Goal: Information Seeking & Learning: Learn about a topic

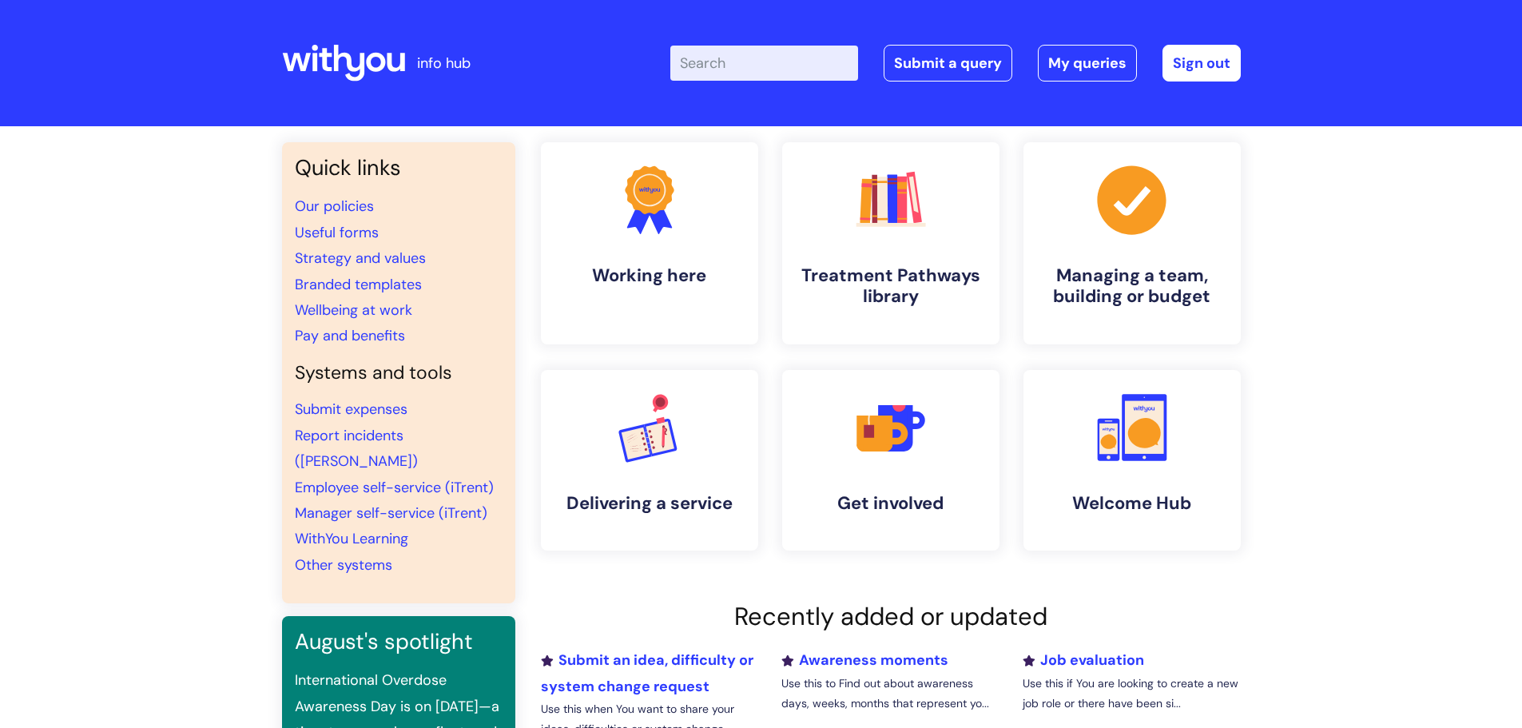
click at [736, 66] on input "Enter your search term here..." at bounding box center [764, 63] width 188 height 35
type input "compassionate leave"
click button "Search" at bounding box center [0, 0] width 0 height 0
click at [724, 65] on input "Enter your search term here..." at bounding box center [764, 63] width 188 height 35
type input "bereave"
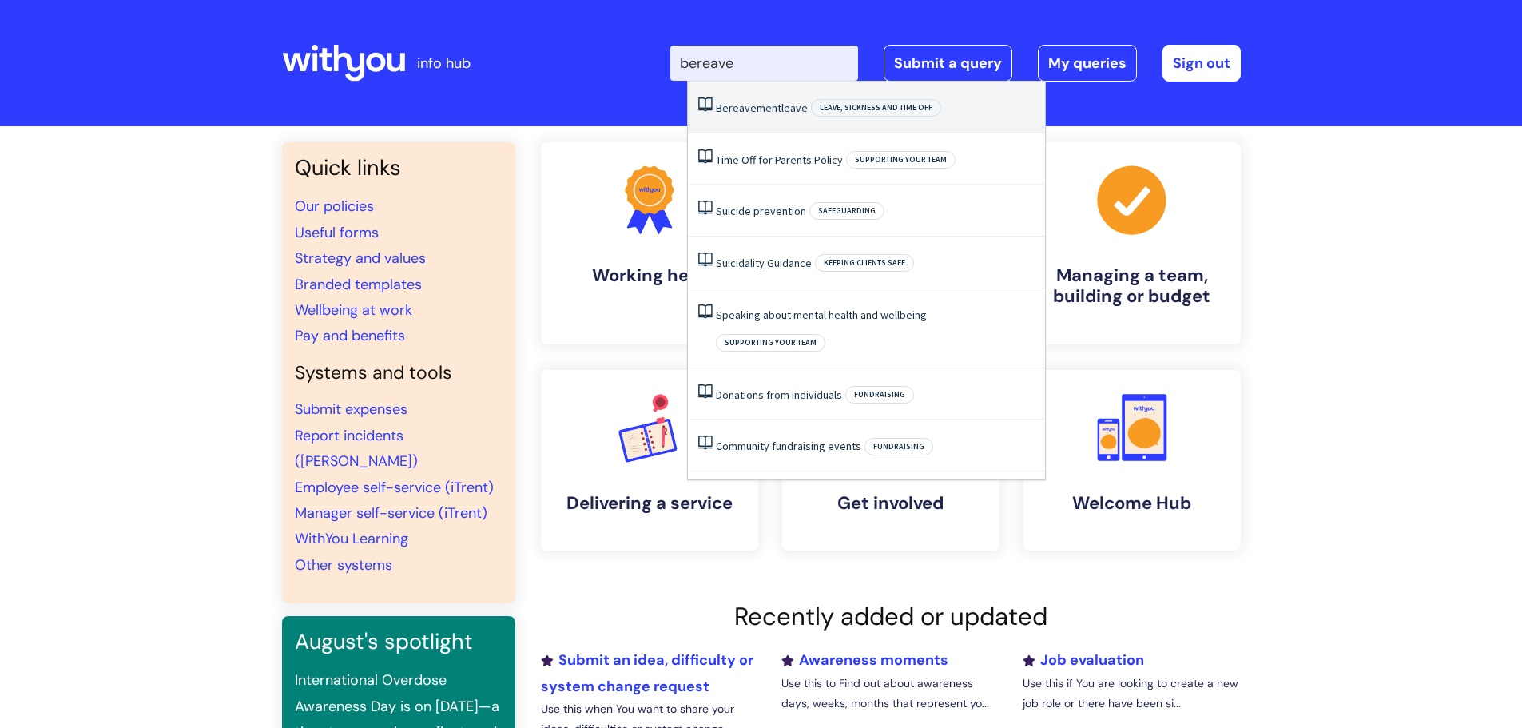
click at [834, 104] on span "Leave, sickness and time off" at bounding box center [876, 108] width 130 height 18
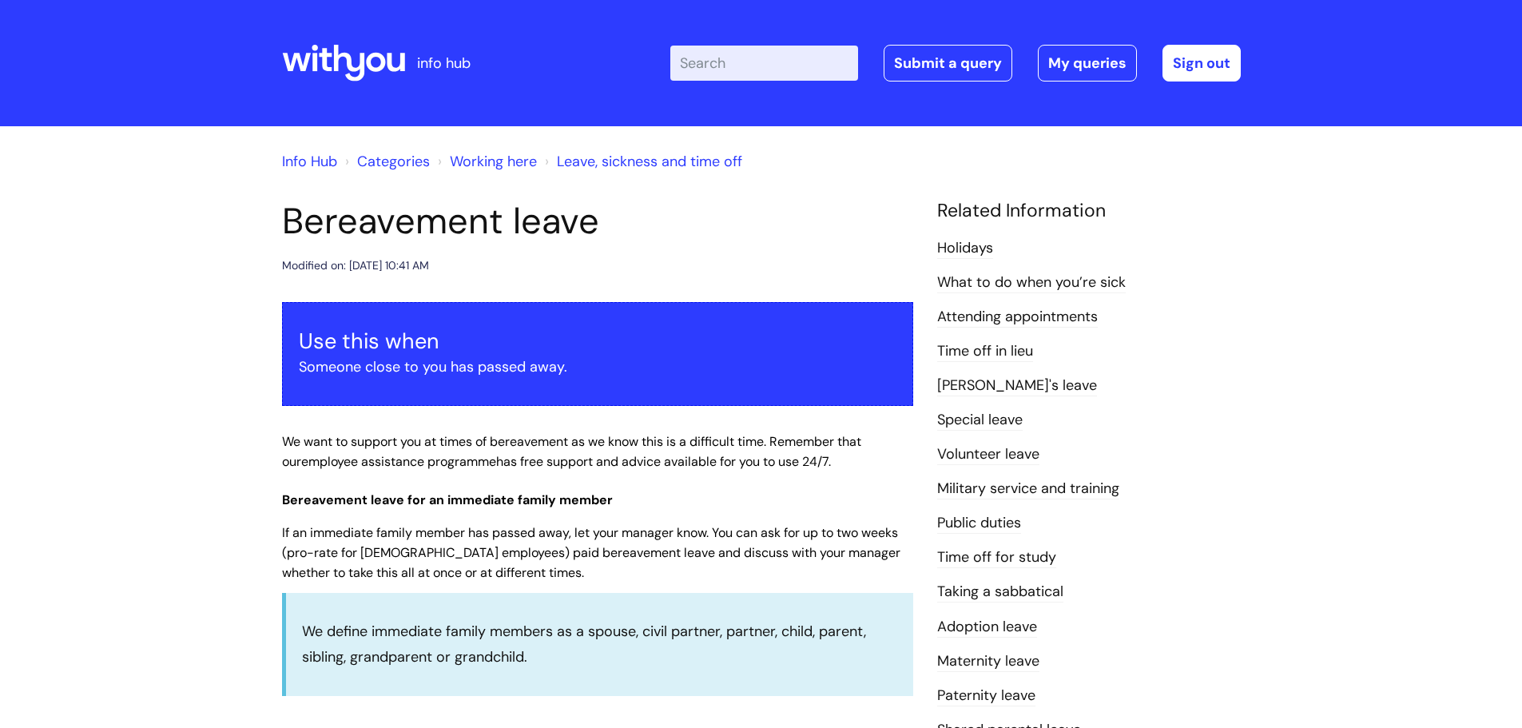
click at [308, 160] on link "Info Hub" at bounding box center [309, 161] width 55 height 19
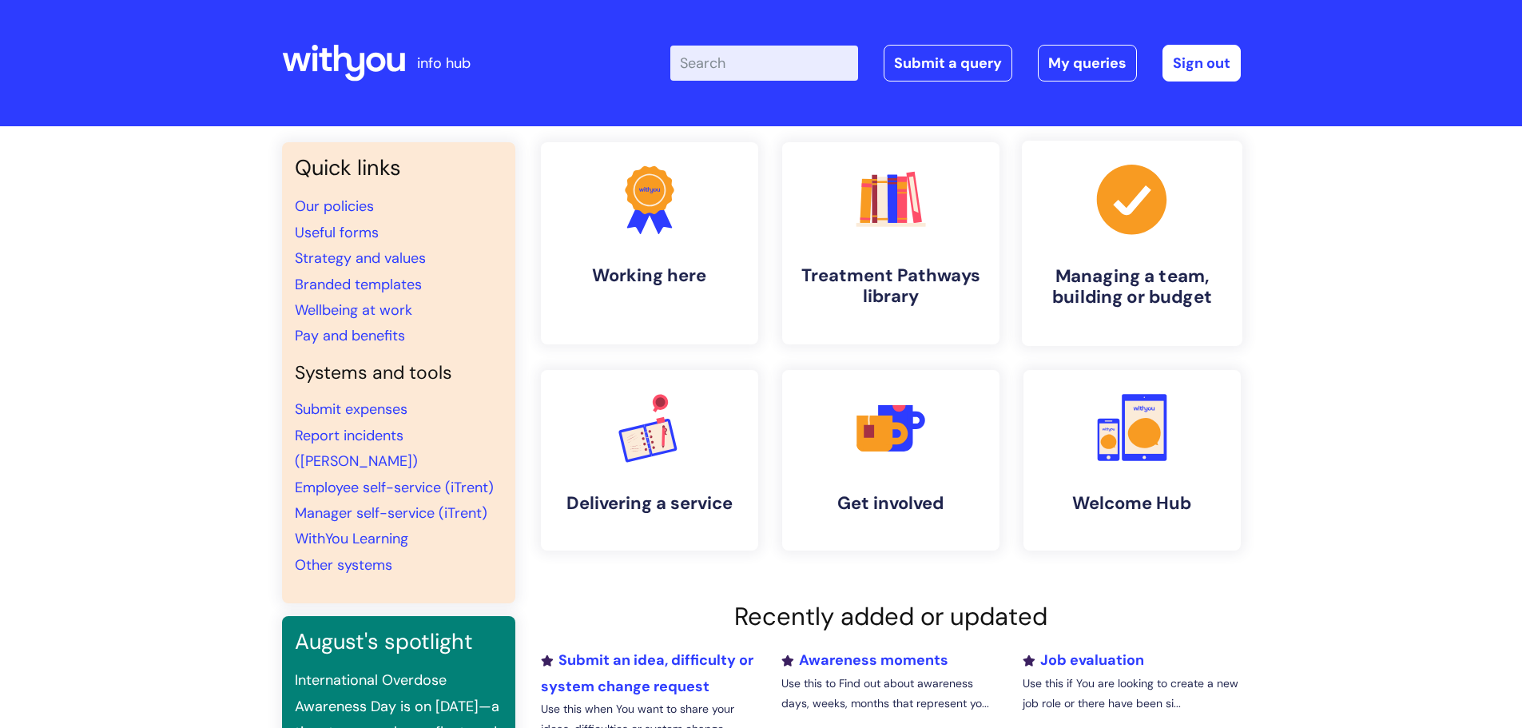
click at [1106, 292] on h4 "Managing a team, building or budget" at bounding box center [1131, 286] width 195 height 43
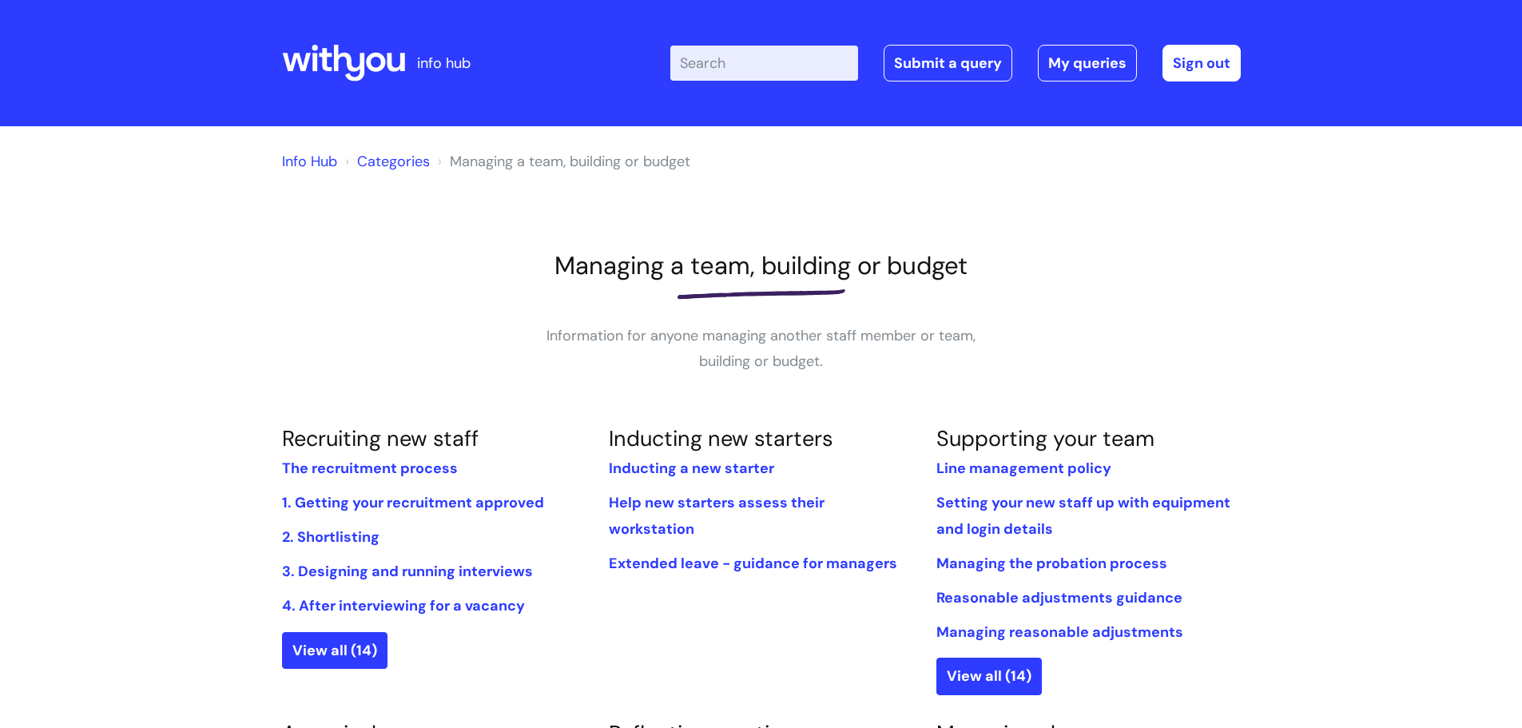
click at [391, 154] on link "Categories" at bounding box center [393, 161] width 73 height 19
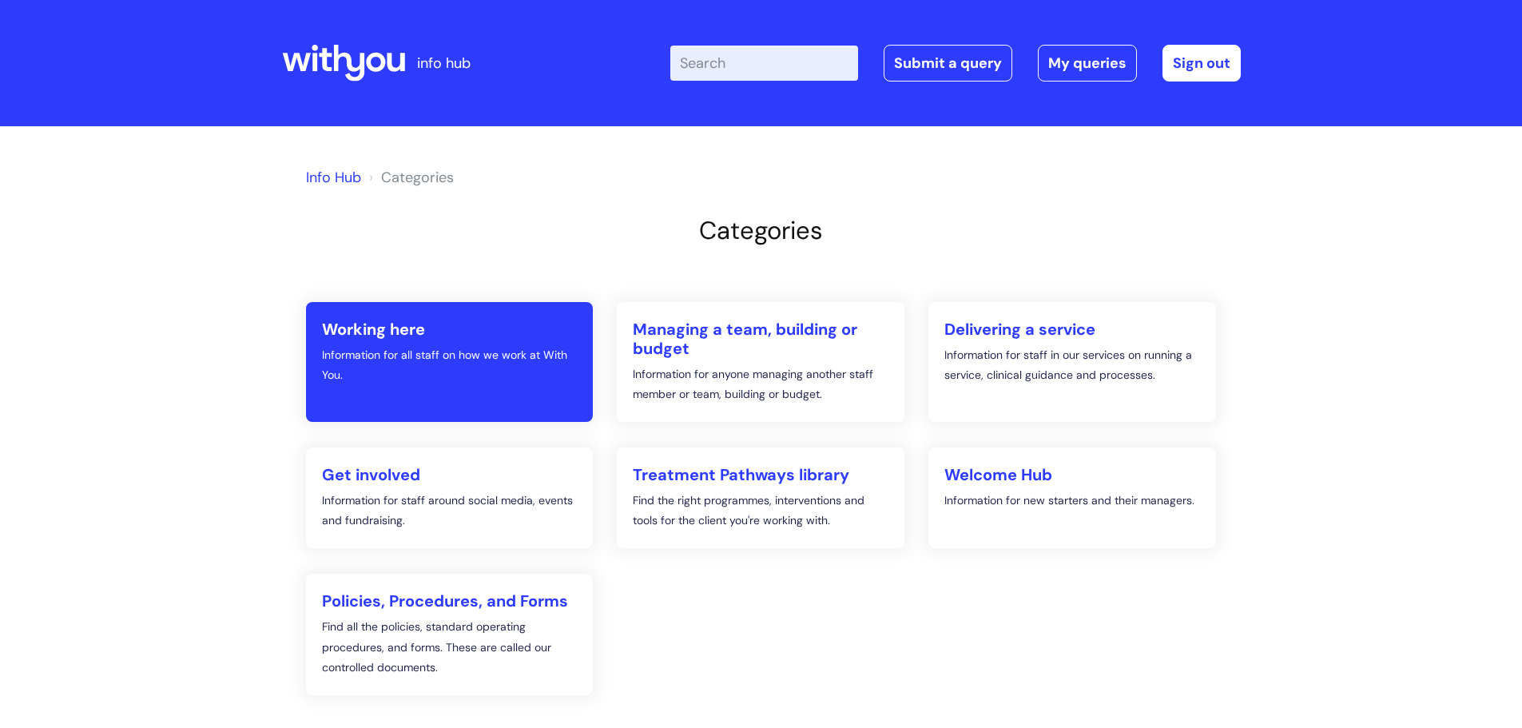
click at [403, 345] on p "Information for all staff on how we work at With You." at bounding box center [450, 365] width 256 height 40
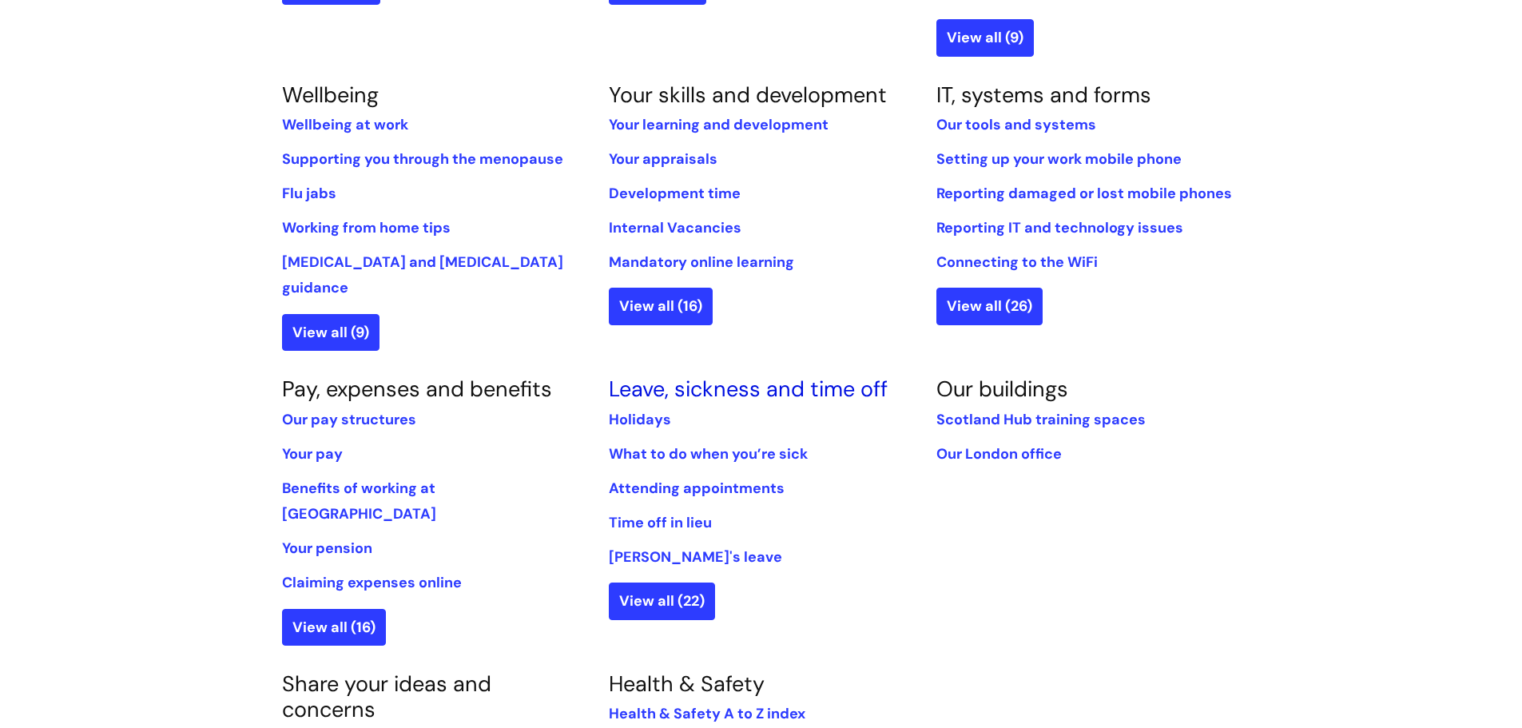
scroll to position [639, 0]
click at [708, 374] on link "Leave, sickness and time off" at bounding box center [748, 388] width 279 height 28
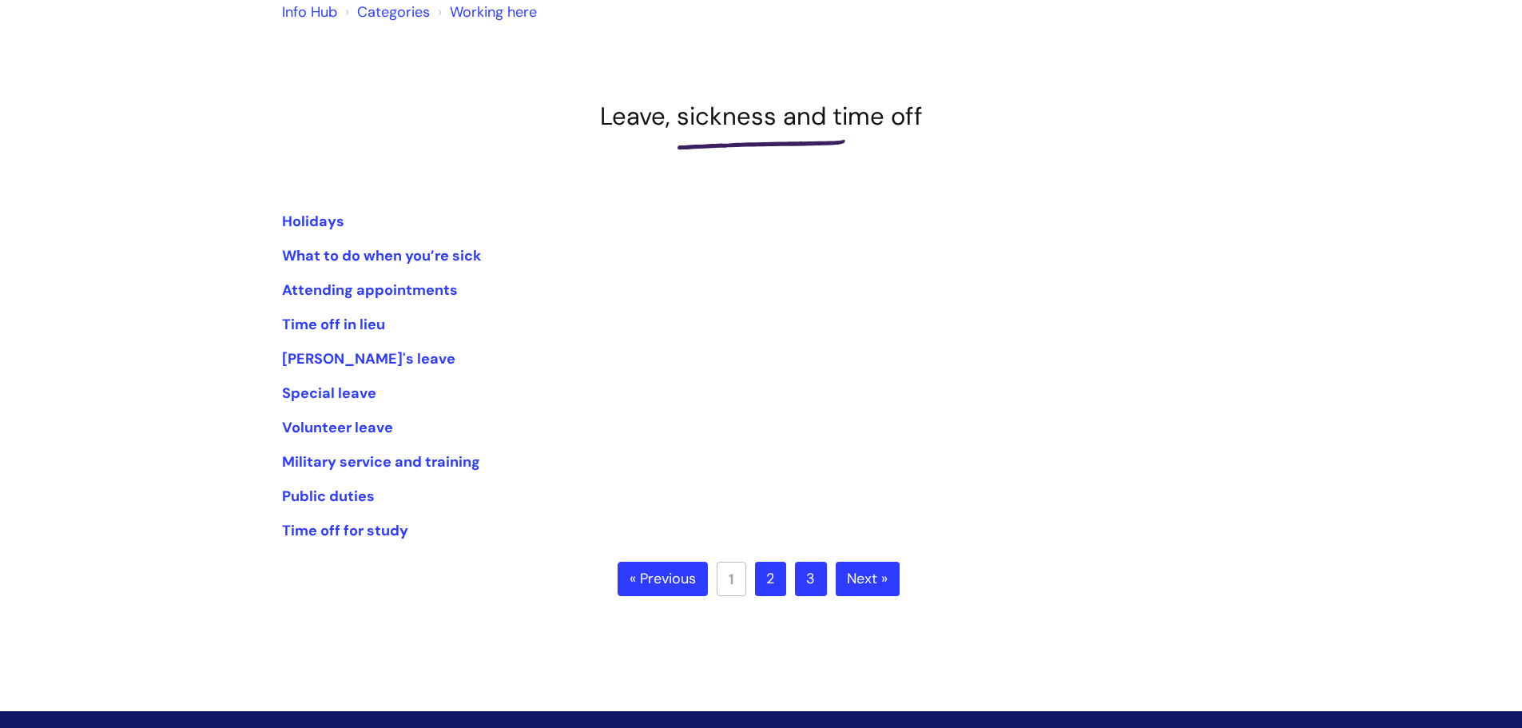
scroll to position [160, 0]
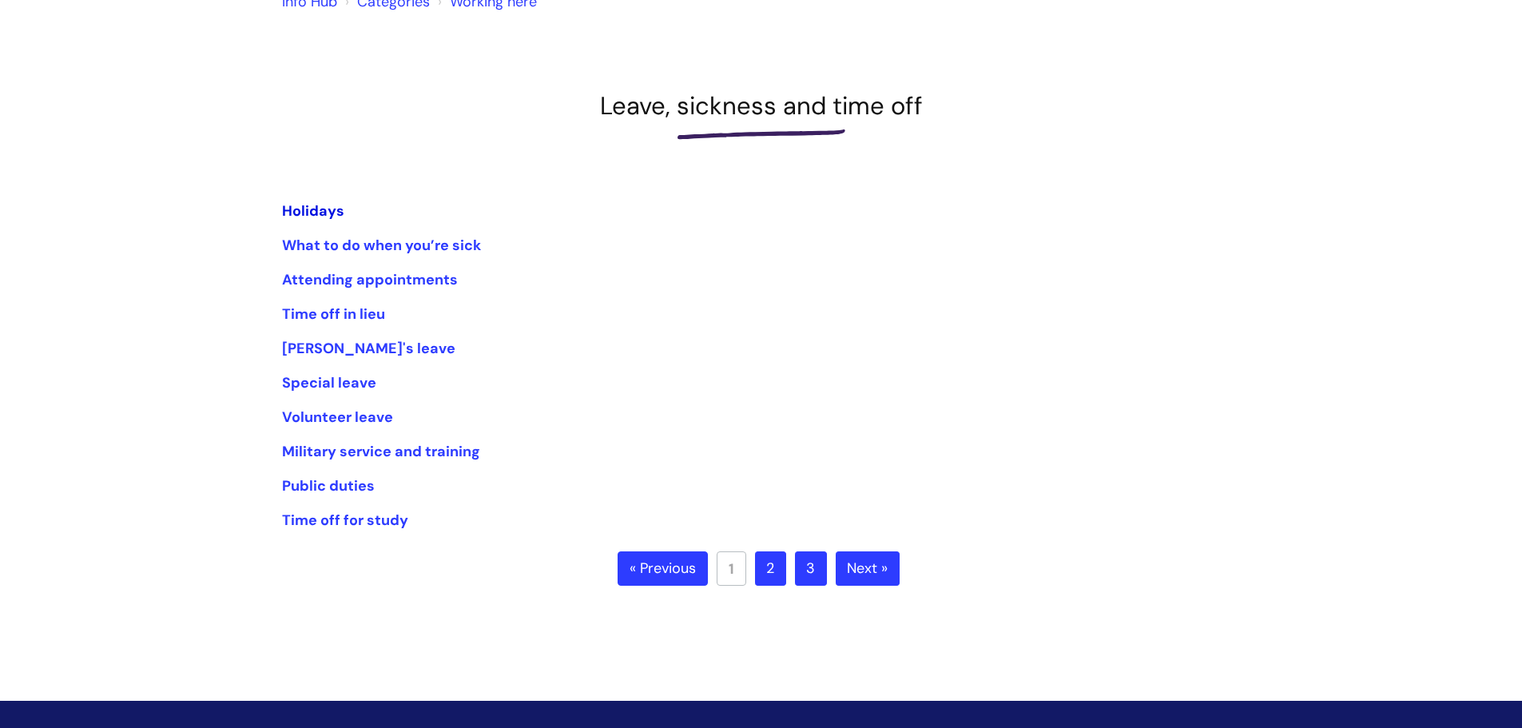
click at [311, 211] on link "Holidays" at bounding box center [313, 210] width 62 height 19
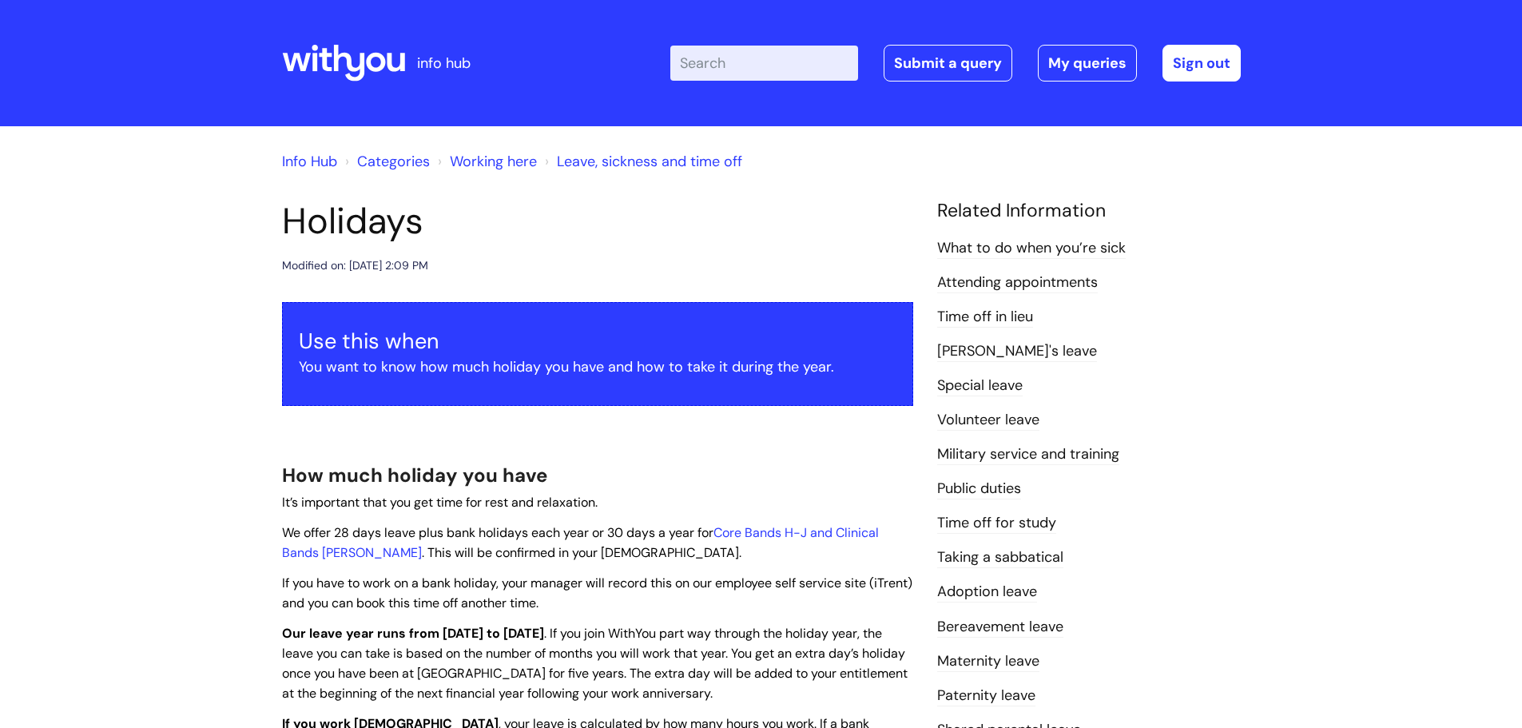
click at [506, 163] on link "Working here" at bounding box center [493, 161] width 87 height 19
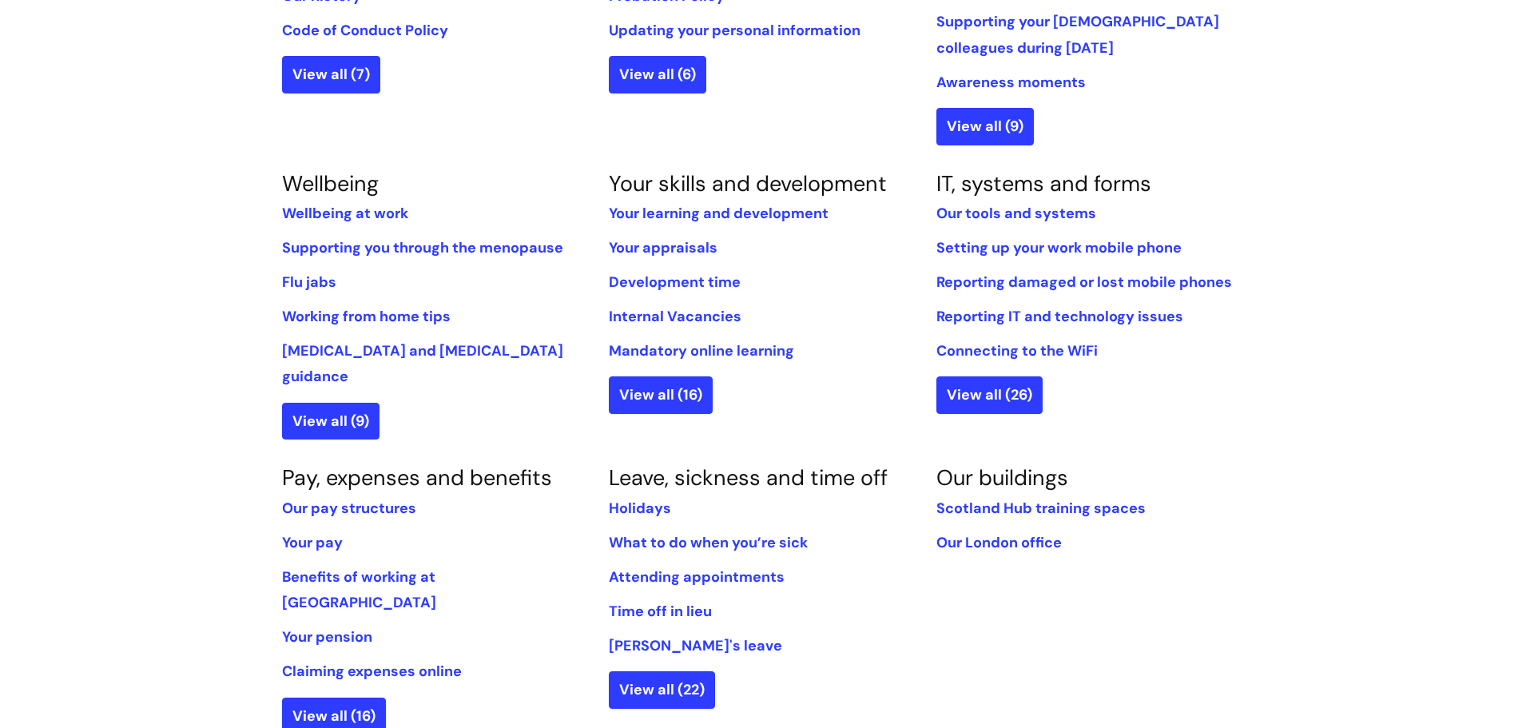
scroll to position [559, 0]
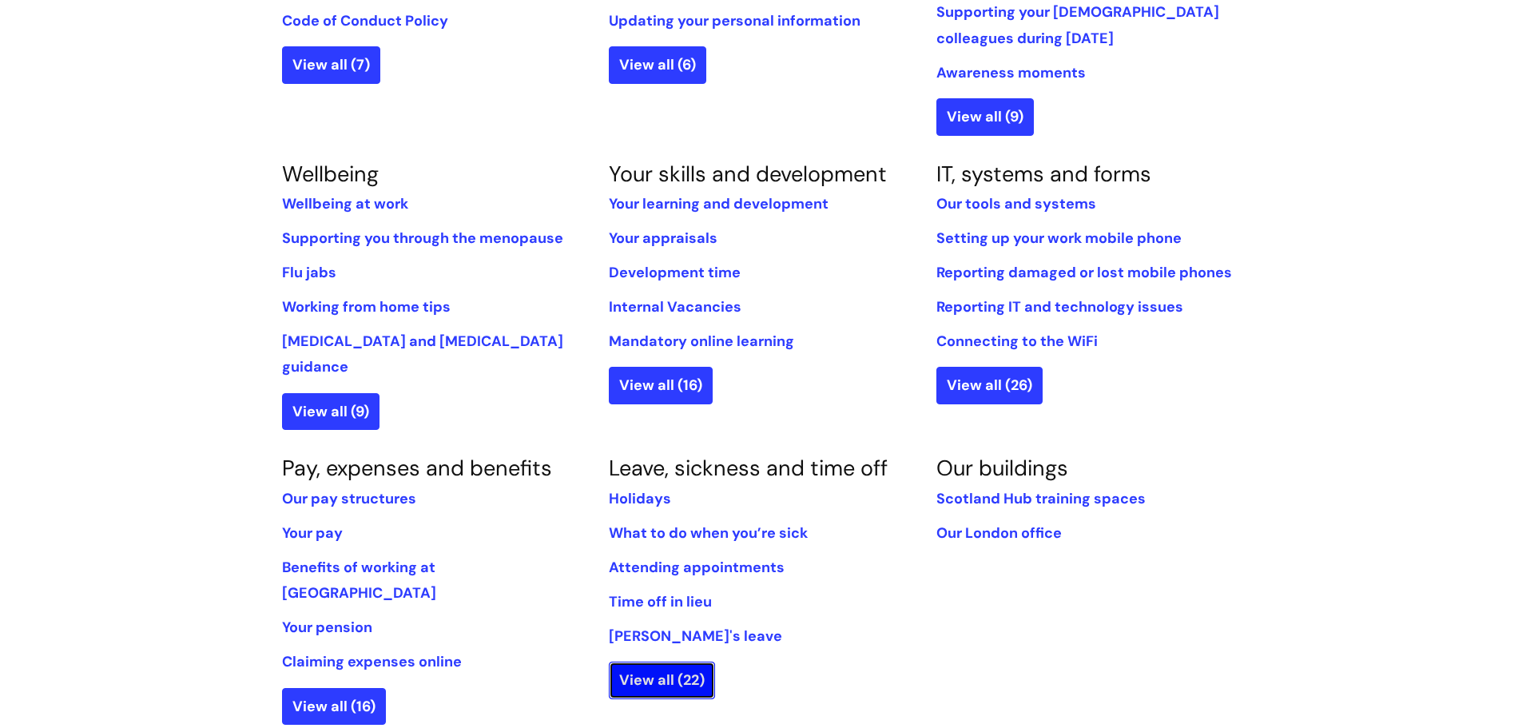
click at [648, 661] on link "View all (22)" at bounding box center [662, 679] width 106 height 37
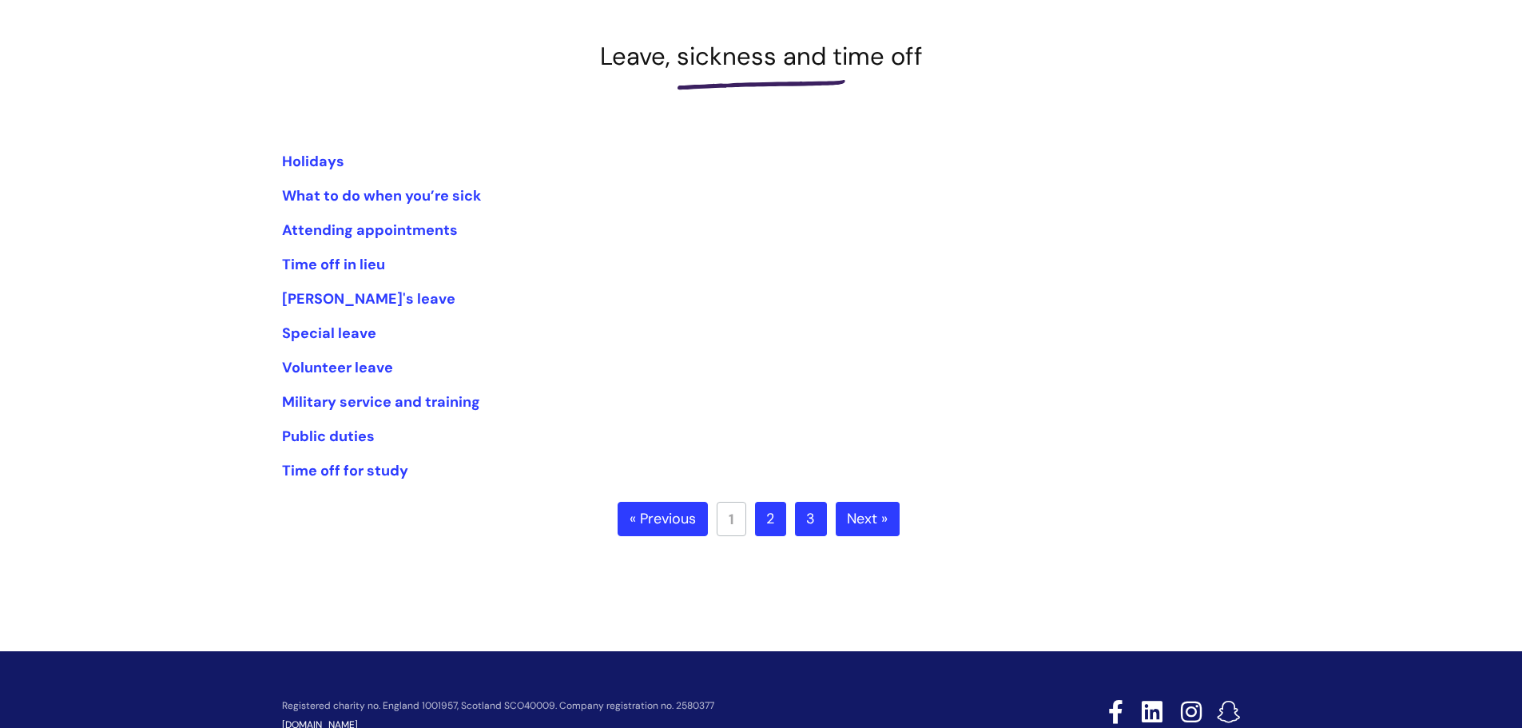
scroll to position [240, 0]
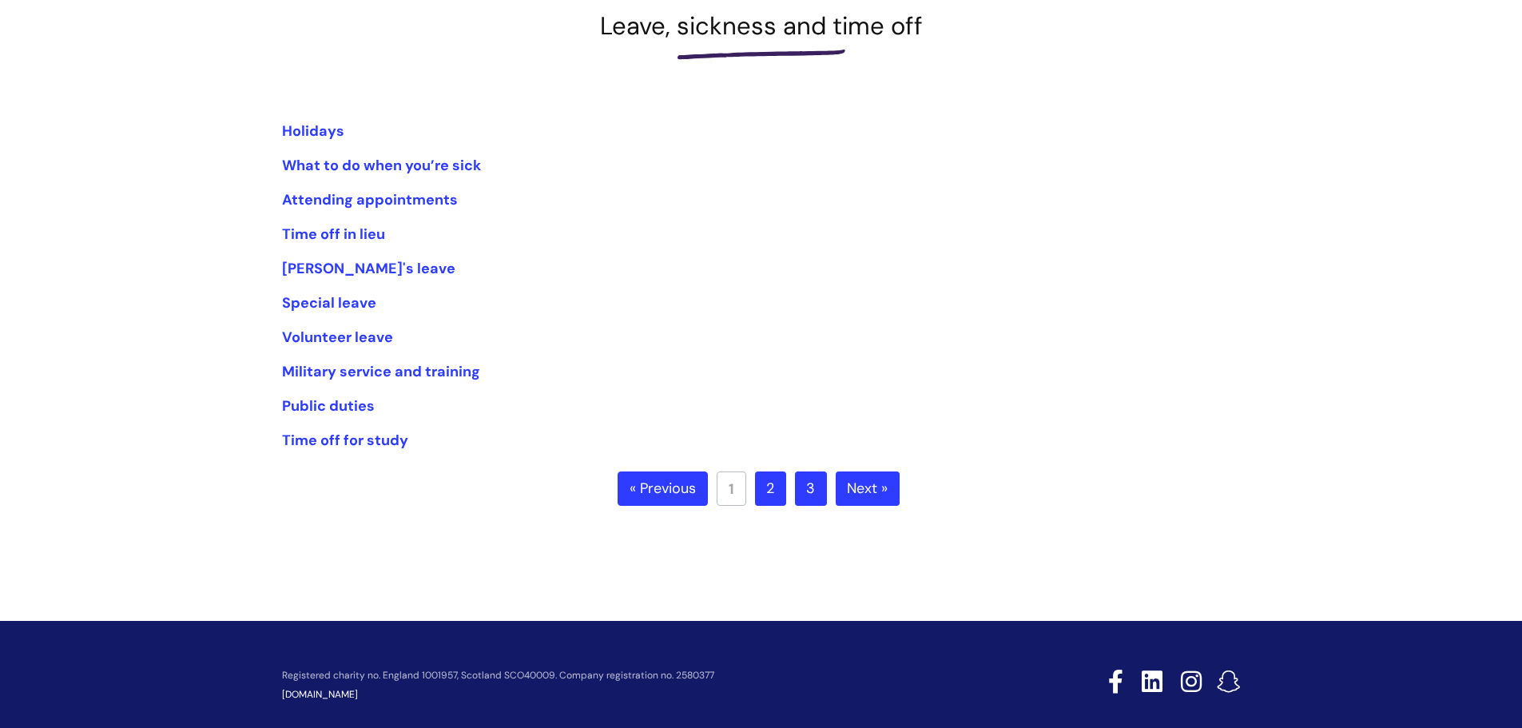
click at [869, 486] on link "Next »" at bounding box center [867, 488] width 64 height 35
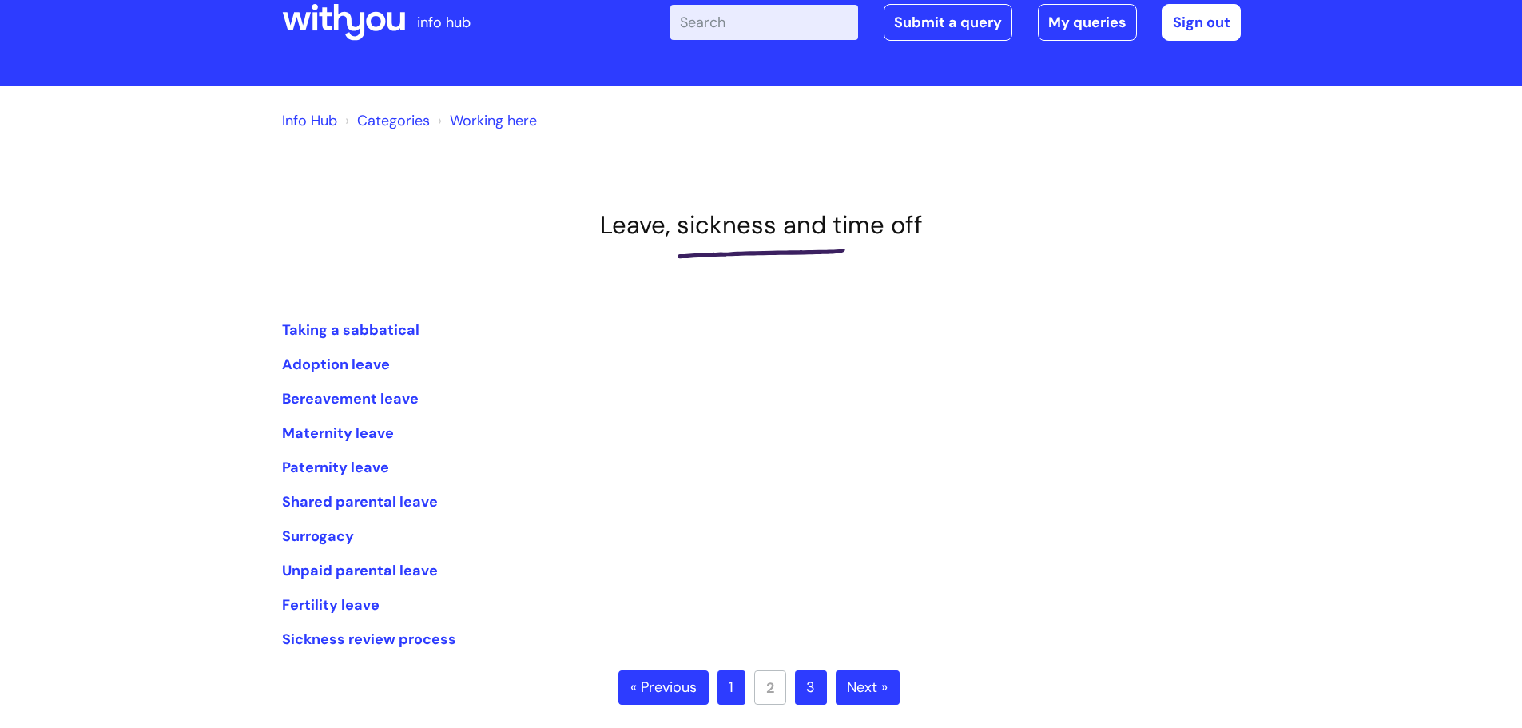
scroll to position [80, 0]
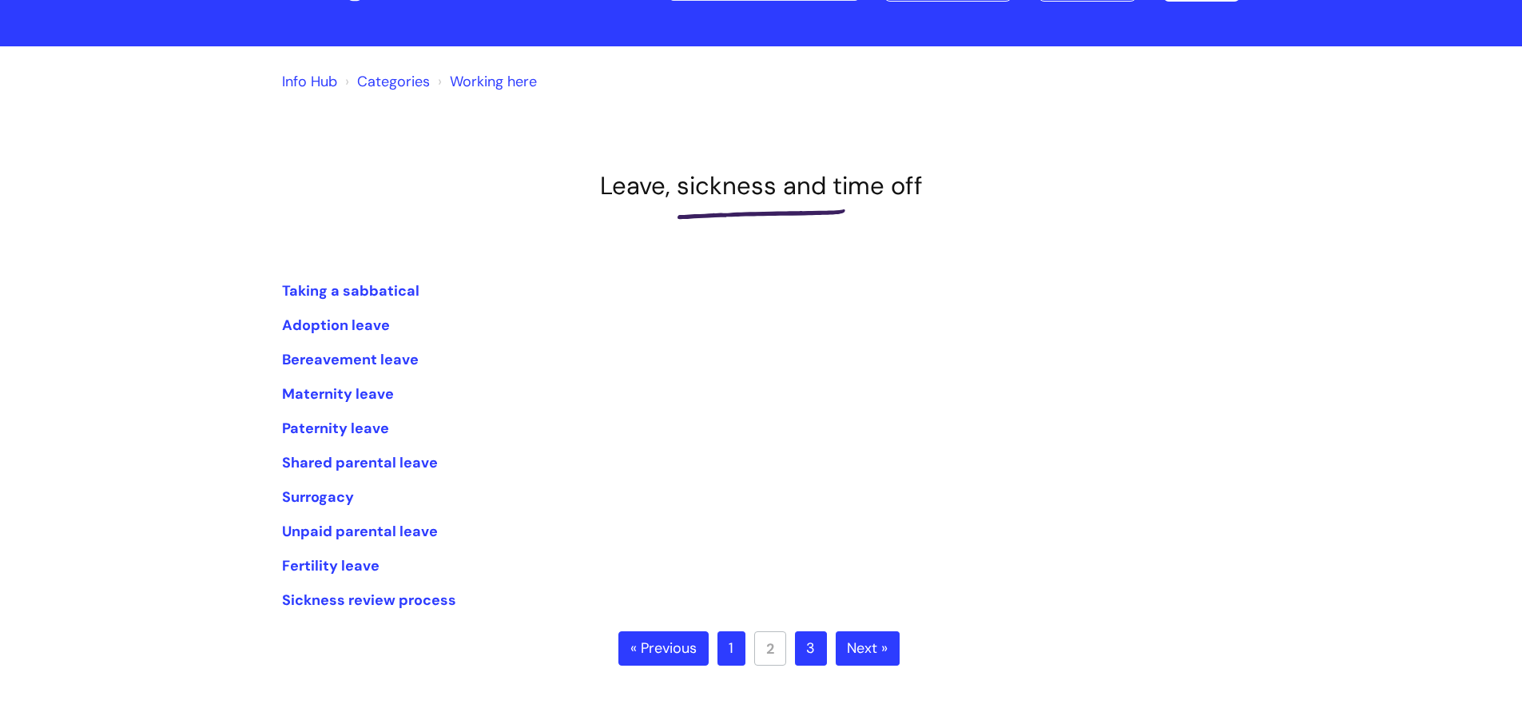
click at [851, 646] on link "Next »" at bounding box center [867, 648] width 64 height 35
